Goal: Task Accomplishment & Management: Use online tool/utility

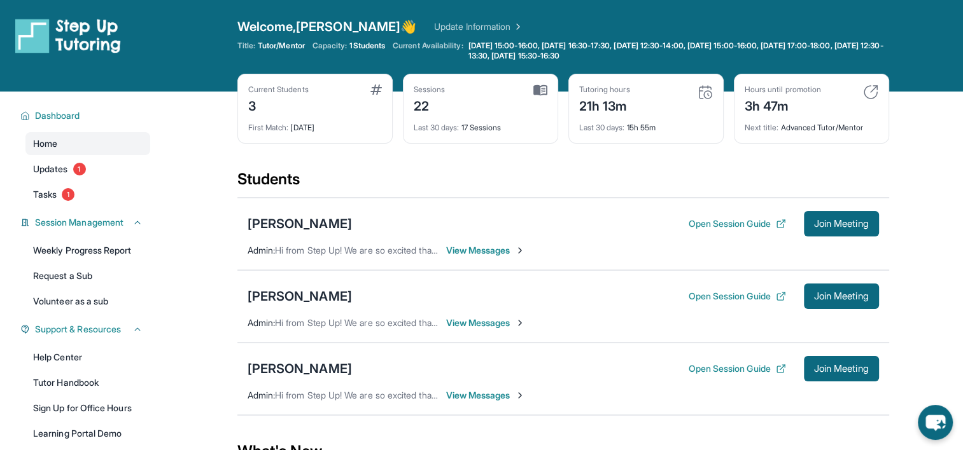
scroll to position [64, 0]
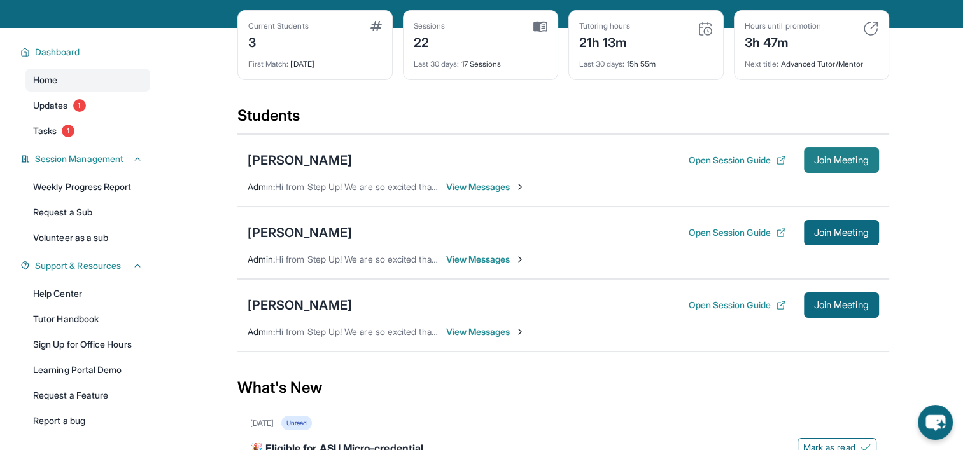
click at [814, 167] on button "Join Meeting" at bounding box center [841, 160] width 75 height 25
click at [822, 153] on button "Join Meeting" at bounding box center [841, 160] width 75 height 25
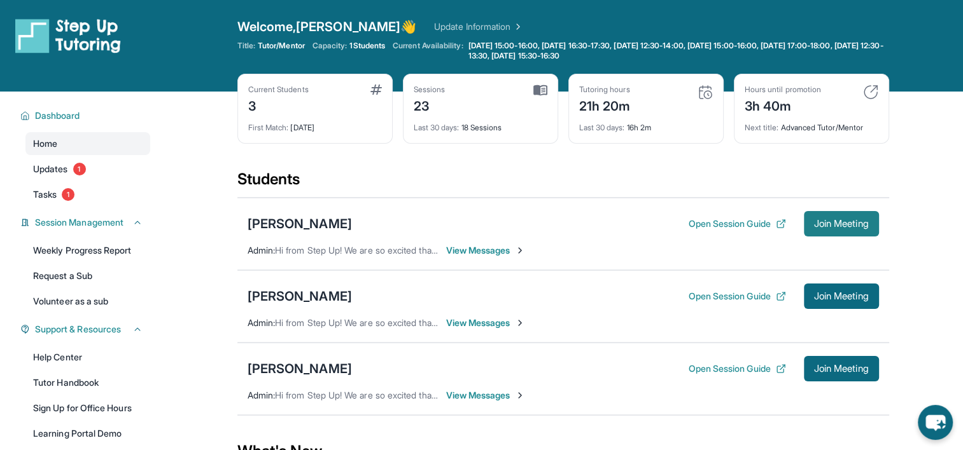
click at [830, 226] on span "Join Meeting" at bounding box center [841, 224] width 55 height 8
